Goal: Information Seeking & Learning: Learn about a topic

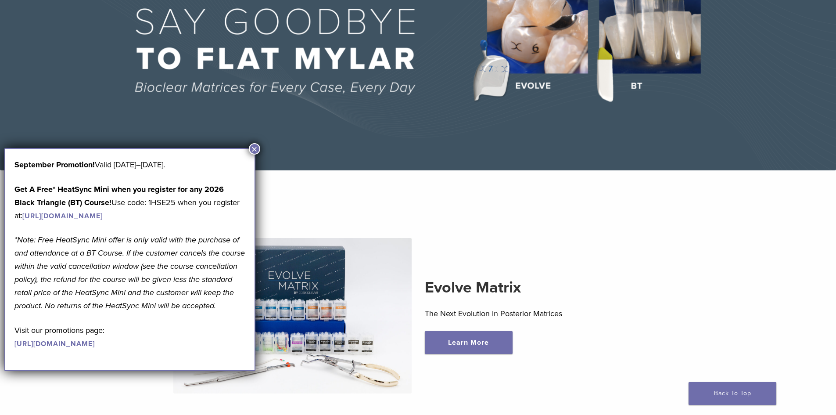
scroll to position [132, 0]
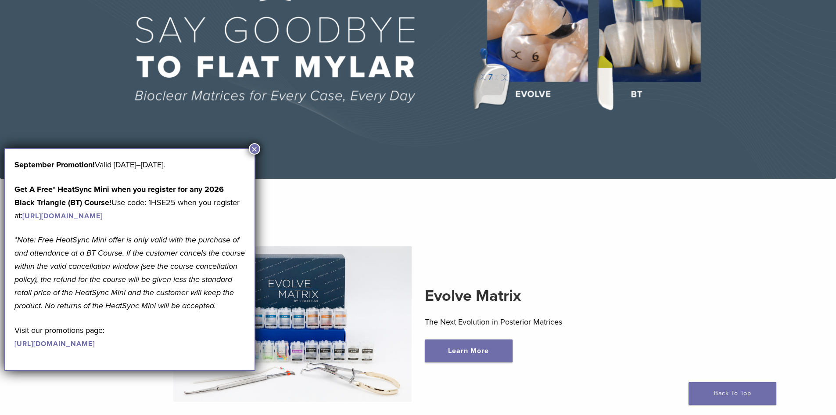
click at [254, 148] on button "×" at bounding box center [254, 148] width 11 height 11
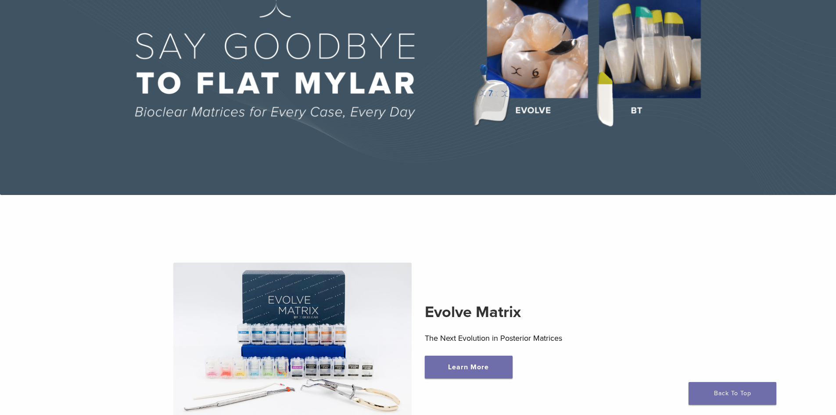
scroll to position [0, 0]
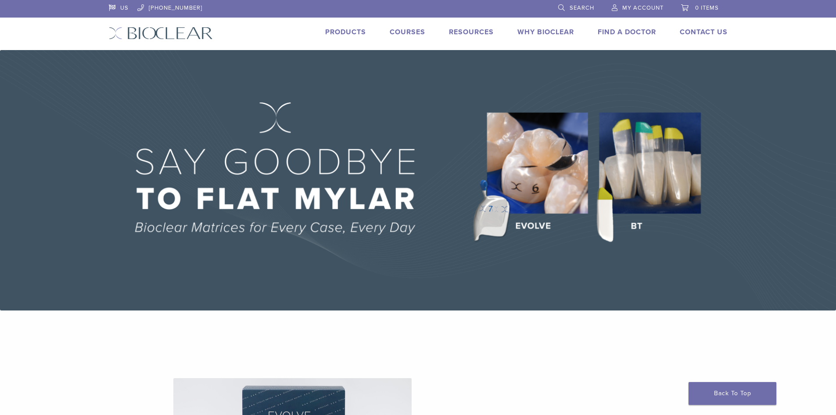
click at [397, 28] on link "Courses" at bounding box center [408, 32] width 36 height 9
click at [482, 32] on link "Resources" at bounding box center [471, 32] width 45 height 9
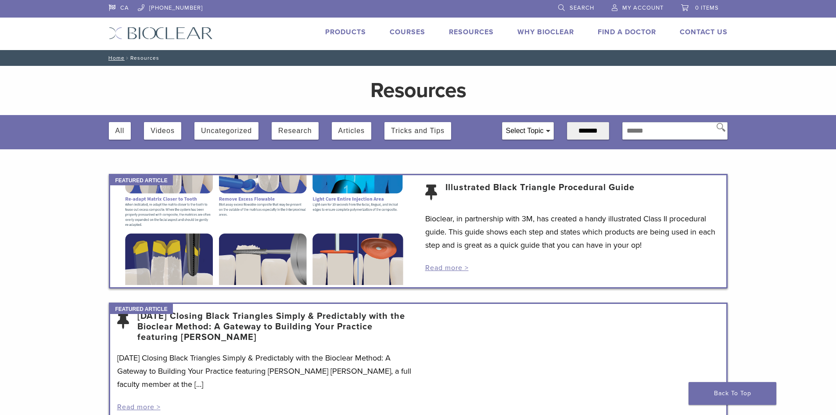
click at [539, 32] on link "Why Bioclear" at bounding box center [545, 32] width 57 height 9
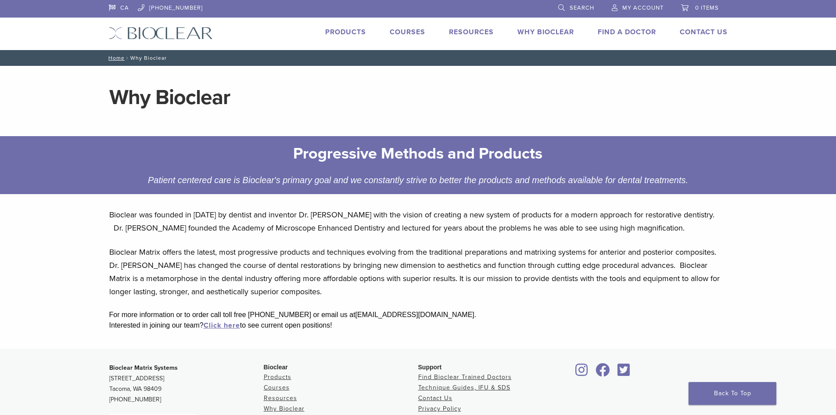
click at [352, 32] on link "Products" at bounding box center [345, 32] width 41 height 9
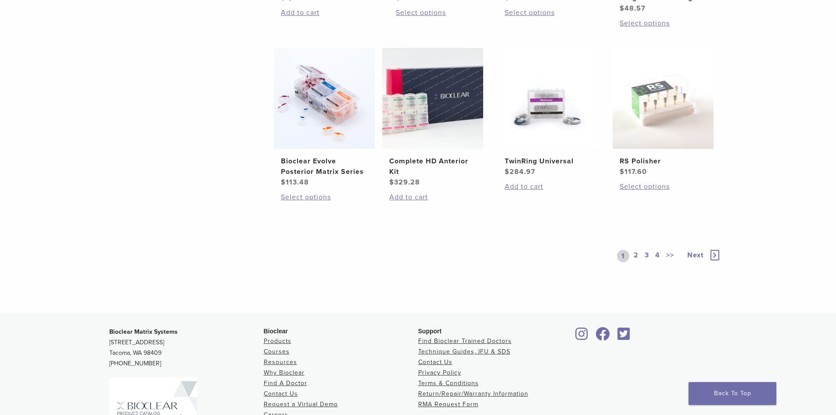
scroll to position [746, 0]
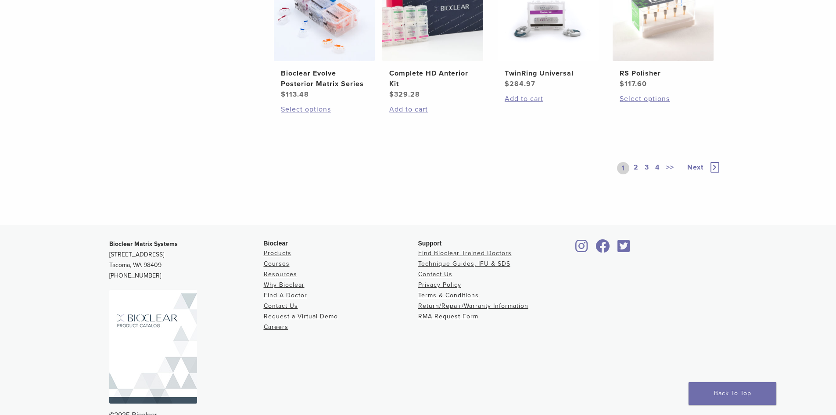
click at [715, 170] on icon at bounding box center [714, 167] width 9 height 11
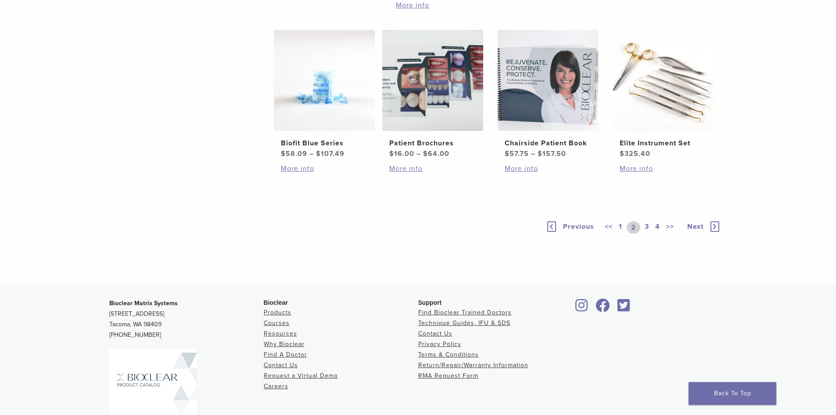
scroll to position [570, 0]
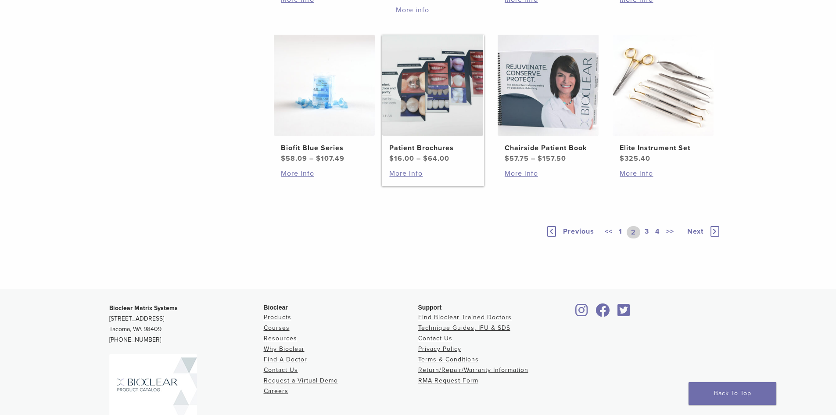
click at [408, 136] on img at bounding box center [432, 85] width 101 height 101
